Goal: Use online tool/utility: Utilize a website feature to perform a specific function

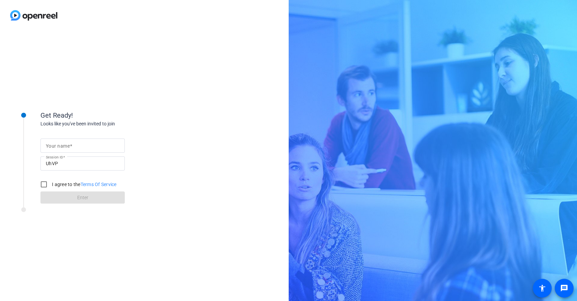
click at [98, 140] on div at bounding box center [83, 146] width 74 height 14
click at [92, 147] on input "Your name" at bounding box center [83, 146] width 74 height 8
type input "[PERSON_NAME]"
click at [58, 186] on label "I agree to the Terms Of Service" at bounding box center [84, 184] width 66 height 7
click at [51, 186] on input "I agree to the Terms Of Service" at bounding box center [43, 184] width 13 height 13
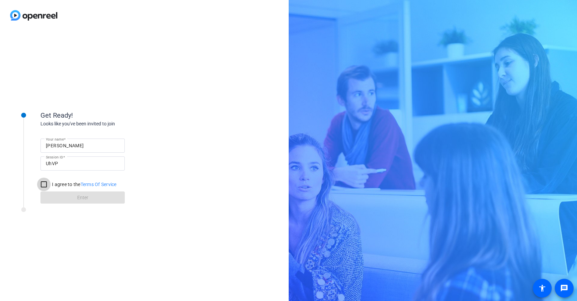
checkbox input "true"
click at [69, 197] on span at bounding box center [82, 198] width 84 height 16
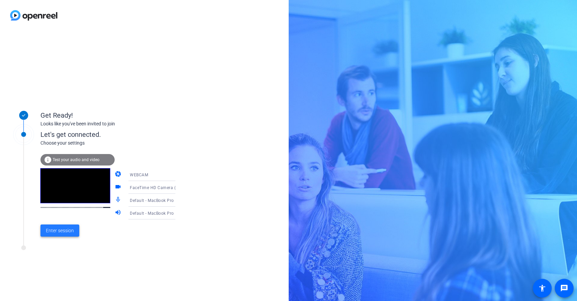
click at [60, 230] on span "Enter session" at bounding box center [60, 230] width 28 height 7
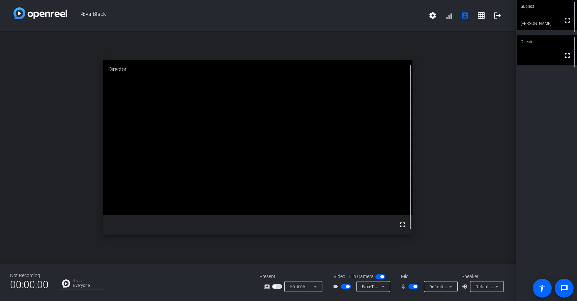
click at [411, 287] on span "button" at bounding box center [413, 286] width 10 height 5
click at [416, 290] on div "mic_none" at bounding box center [412, 287] width 24 height 8
click at [414, 286] on span "button" at bounding box center [413, 286] width 10 height 5
click at [450, 287] on icon at bounding box center [450, 287] width 3 height 2
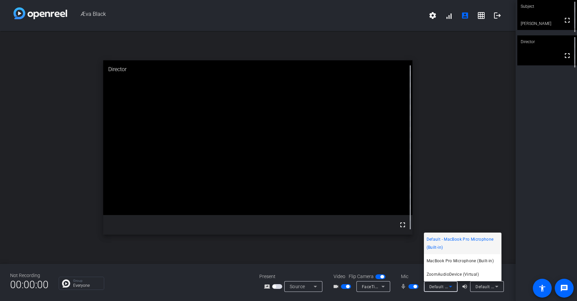
click at [466, 212] on div at bounding box center [288, 150] width 577 height 301
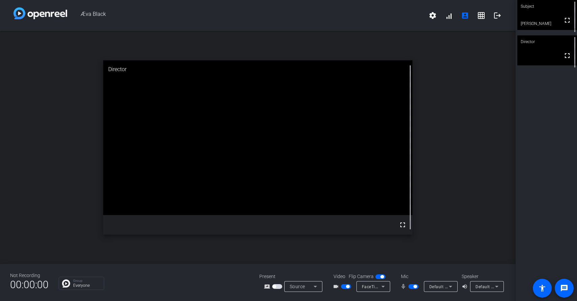
click at [411, 288] on span "button" at bounding box center [413, 286] width 10 height 5
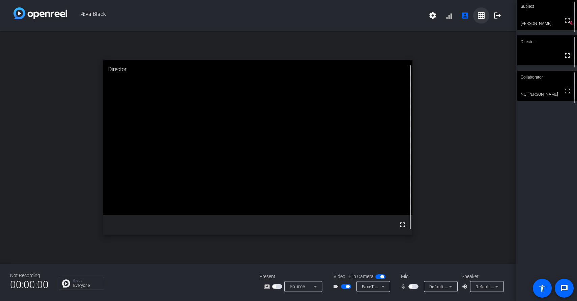
click at [480, 17] on mat-icon "grid_on" at bounding box center [481, 15] width 8 height 8
